Goal: Transaction & Acquisition: Purchase product/service

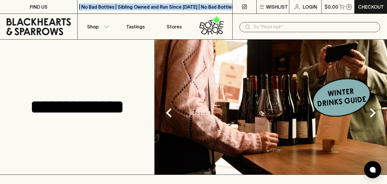
click at [97, 27] on p "Shop" at bounding box center [92, 26] width 11 height 7
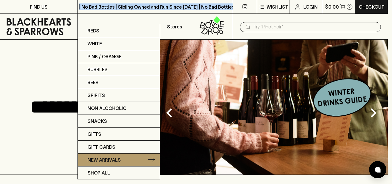
click at [105, 157] on p "New Arrivals" at bounding box center [103, 159] width 33 height 7
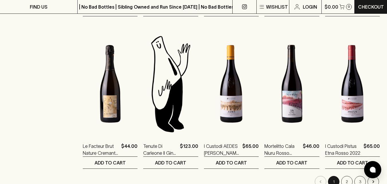
scroll to position [602, 0]
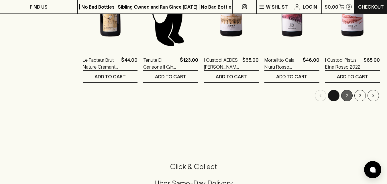
click at [350, 98] on button "2" at bounding box center [347, 95] width 11 height 11
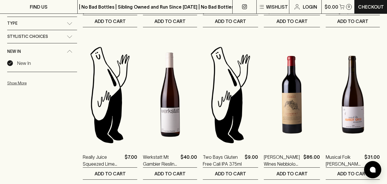
scroll to position [229, 0]
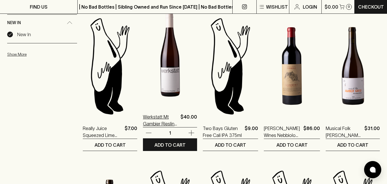
click at [170, 121] on p "Werkstatt Mt Gambier Riesling Off-Dry 2025" at bounding box center [160, 120] width 35 height 14
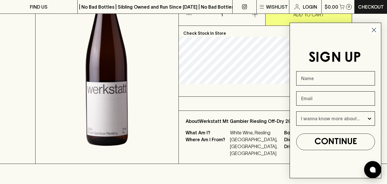
scroll to position [143, 0]
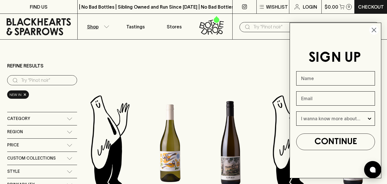
click at [374, 30] on icon "Close dialog" at bounding box center [375, 30] width 4 height 4
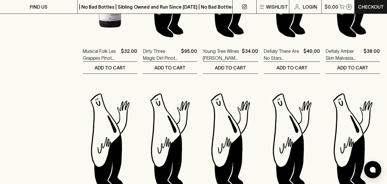
scroll to position [402, 0]
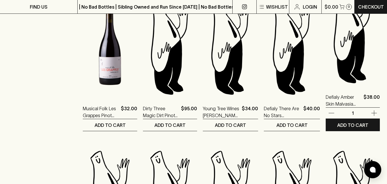
click at [330, 112] on icon "button" at bounding box center [331, 113] width 7 height 7
click at [335, 104] on p "Defialy Amber Skin Malvasia Falaghina Moscato 2024" at bounding box center [344, 101] width 36 height 14
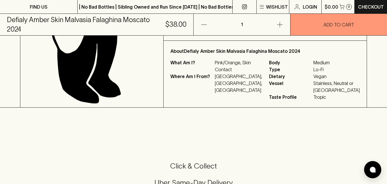
scroll to position [315, 0]
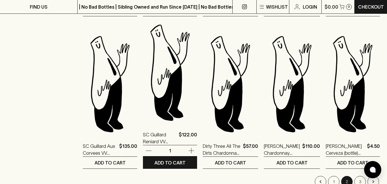
scroll to position [545, 0]
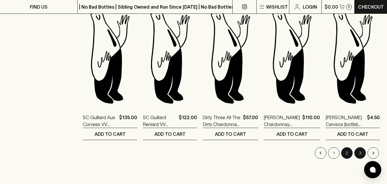
click at [363, 151] on button "3" at bounding box center [360, 152] width 11 height 11
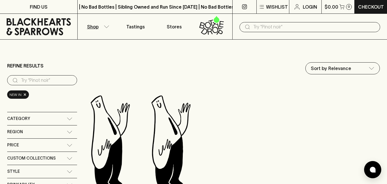
scroll to position [115, 0]
